Goal: Task Accomplishment & Management: Manage account settings

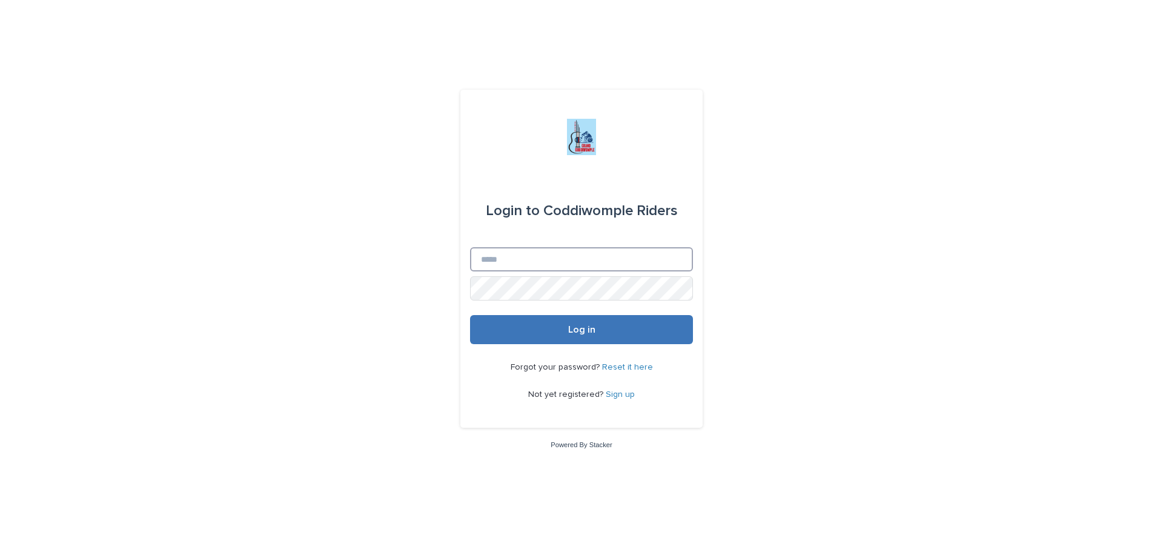
type input "**********"
click at [529, 331] on button "Log in" at bounding box center [581, 329] width 223 height 29
